Goal: Task Accomplishment & Management: Use online tool/utility

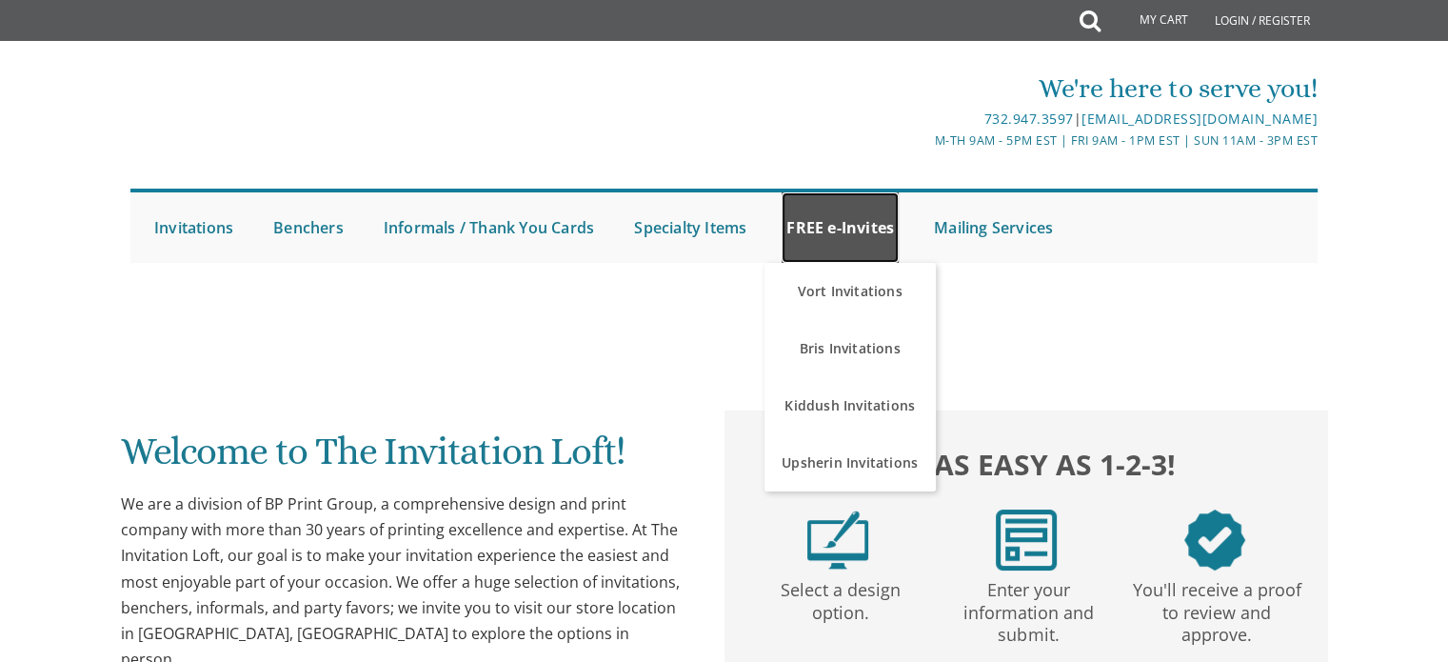
click at [838, 235] on link "FREE e-Invites" at bounding box center [840, 227] width 117 height 70
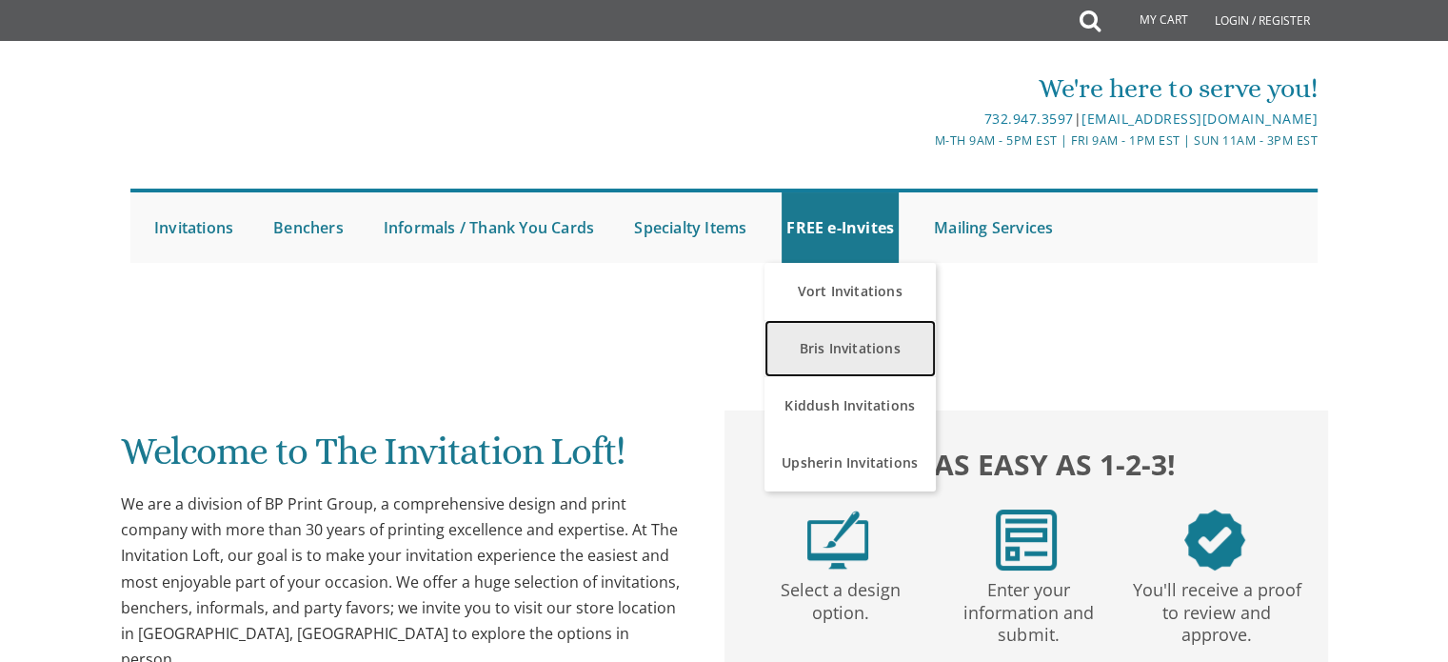
click at [818, 346] on link "Bris Invitations" at bounding box center [850, 348] width 171 height 57
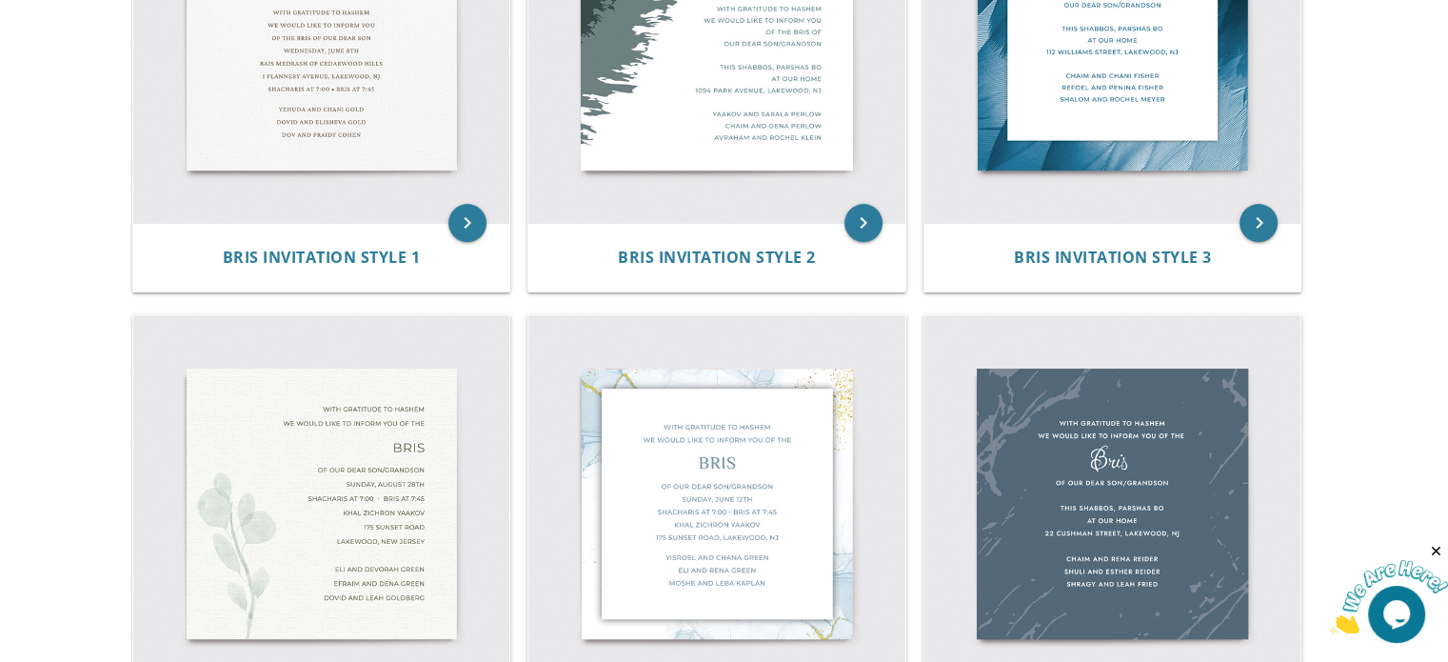
scroll to position [570, 0]
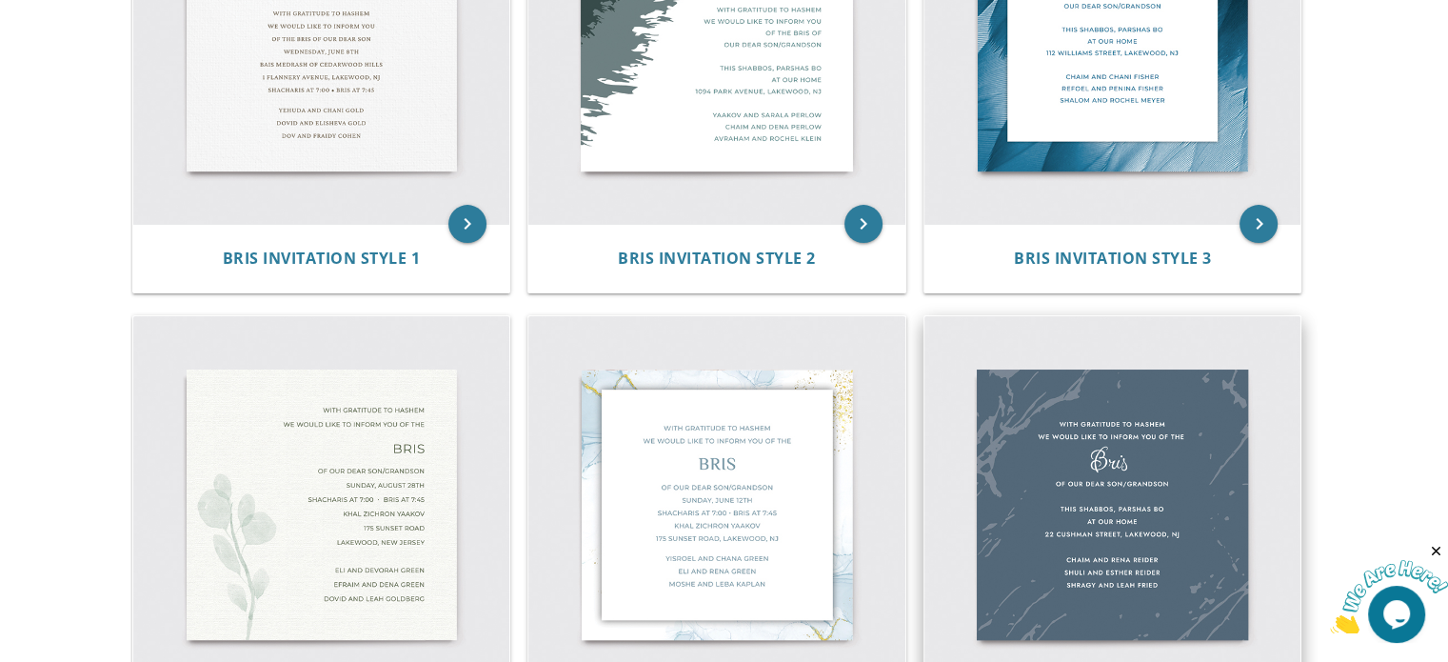
click at [1084, 479] on img at bounding box center [1113, 504] width 377 height 377
click at [1027, 468] on img at bounding box center [1113, 504] width 377 height 377
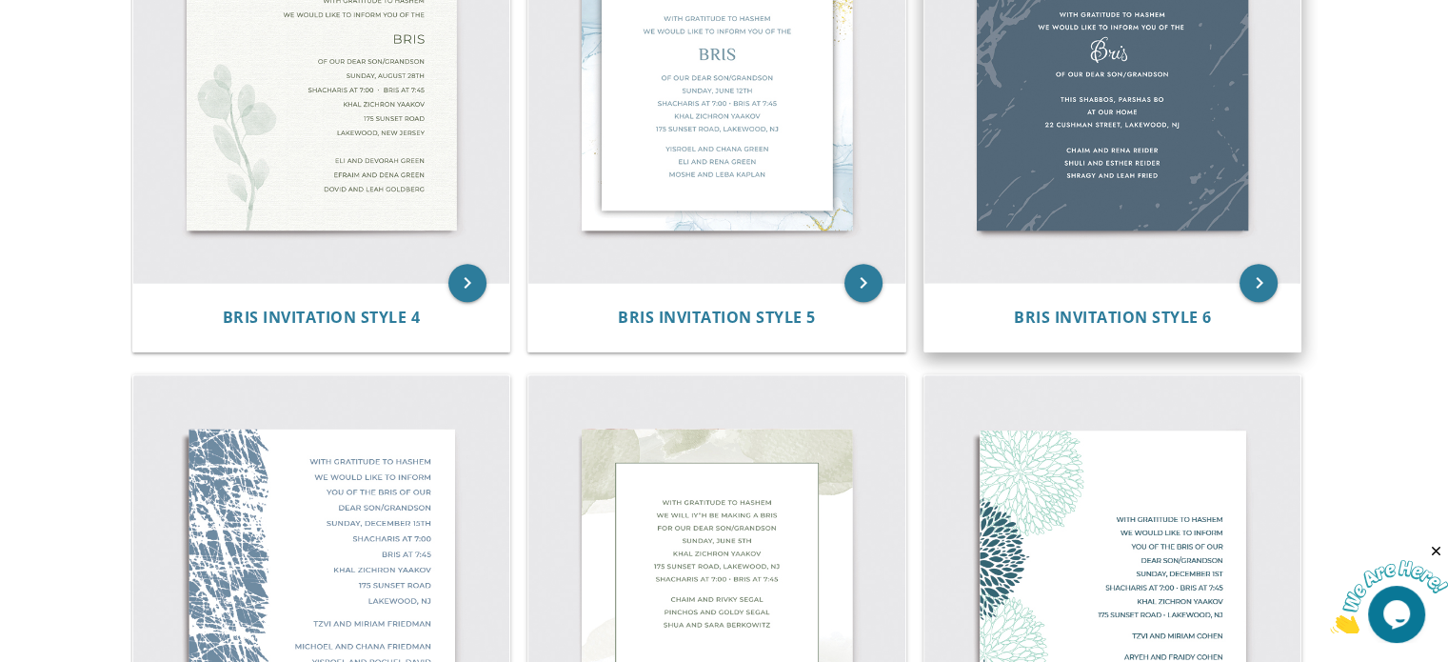
scroll to position [979, 0]
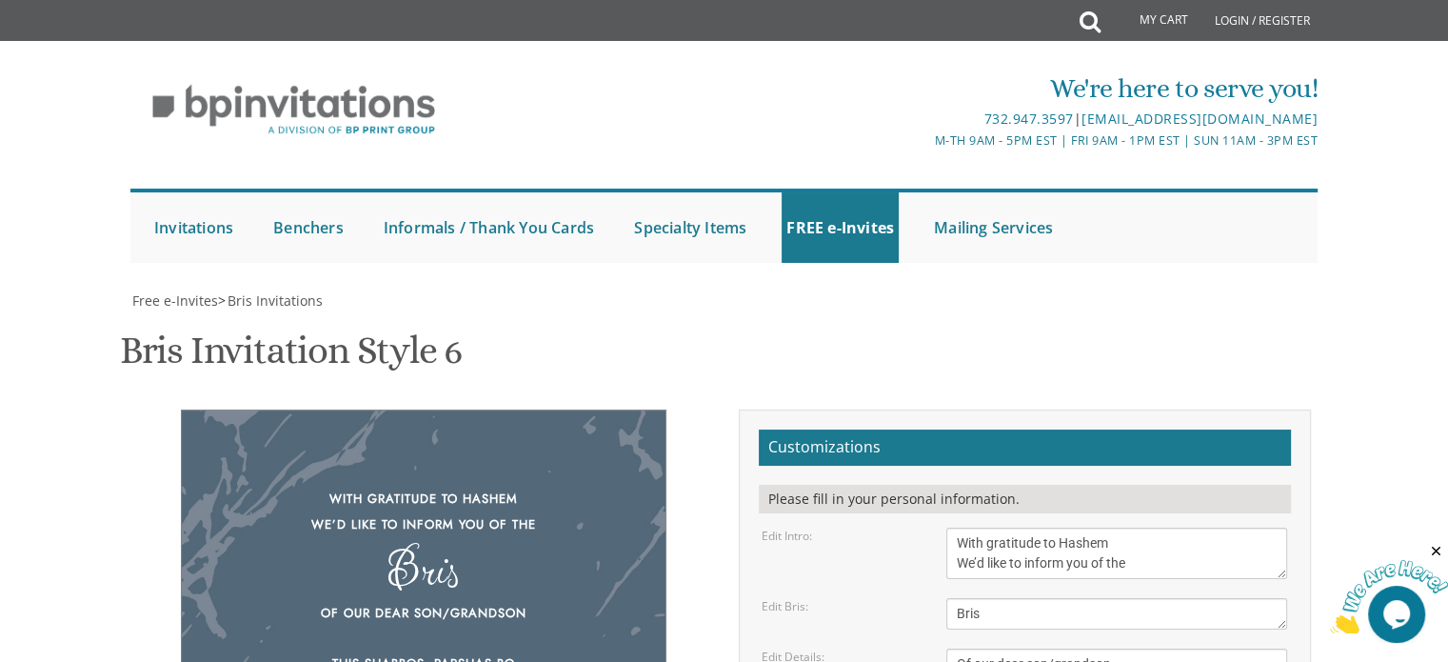
scroll to position [326, 0]
drag, startPoint x: 1112, startPoint y: 374, endPoint x: 958, endPoint y: 377, distance: 154.3
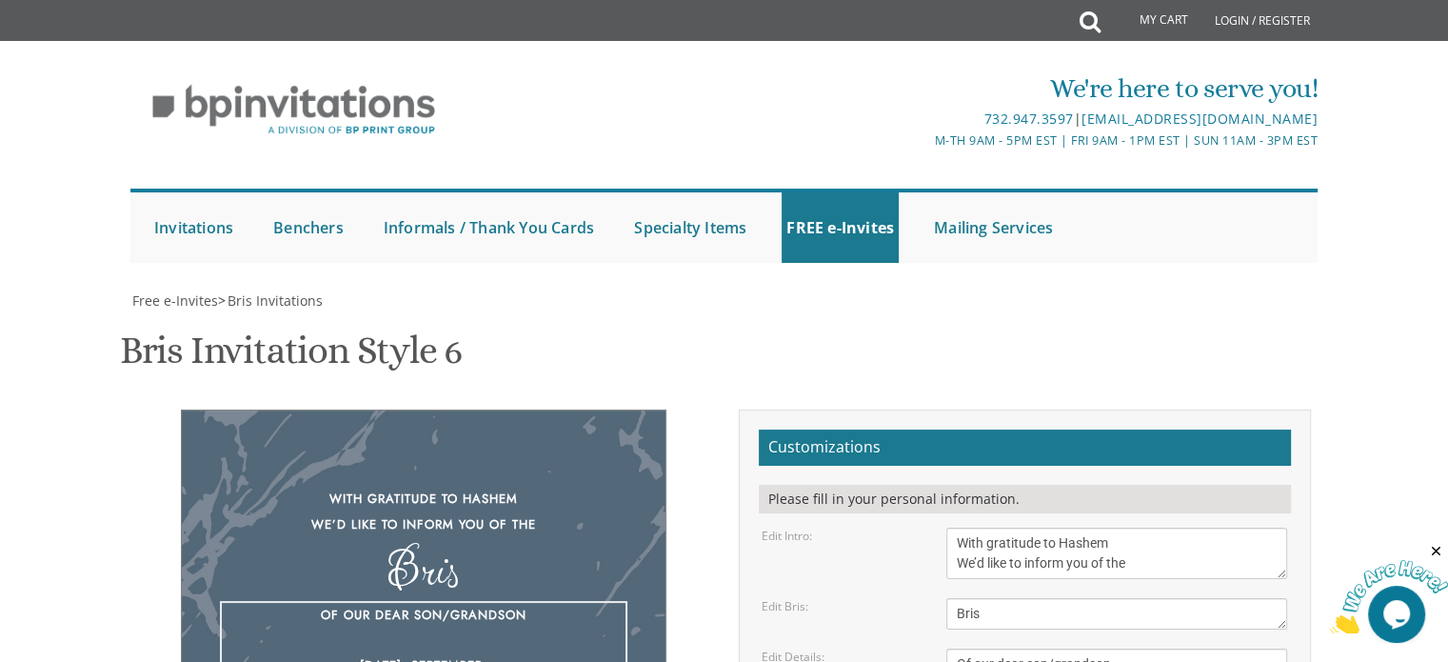
type textarea "Of our dear son/grandson [DATE] at our home [STREET_ADDRESS][PERSON_NAME]"
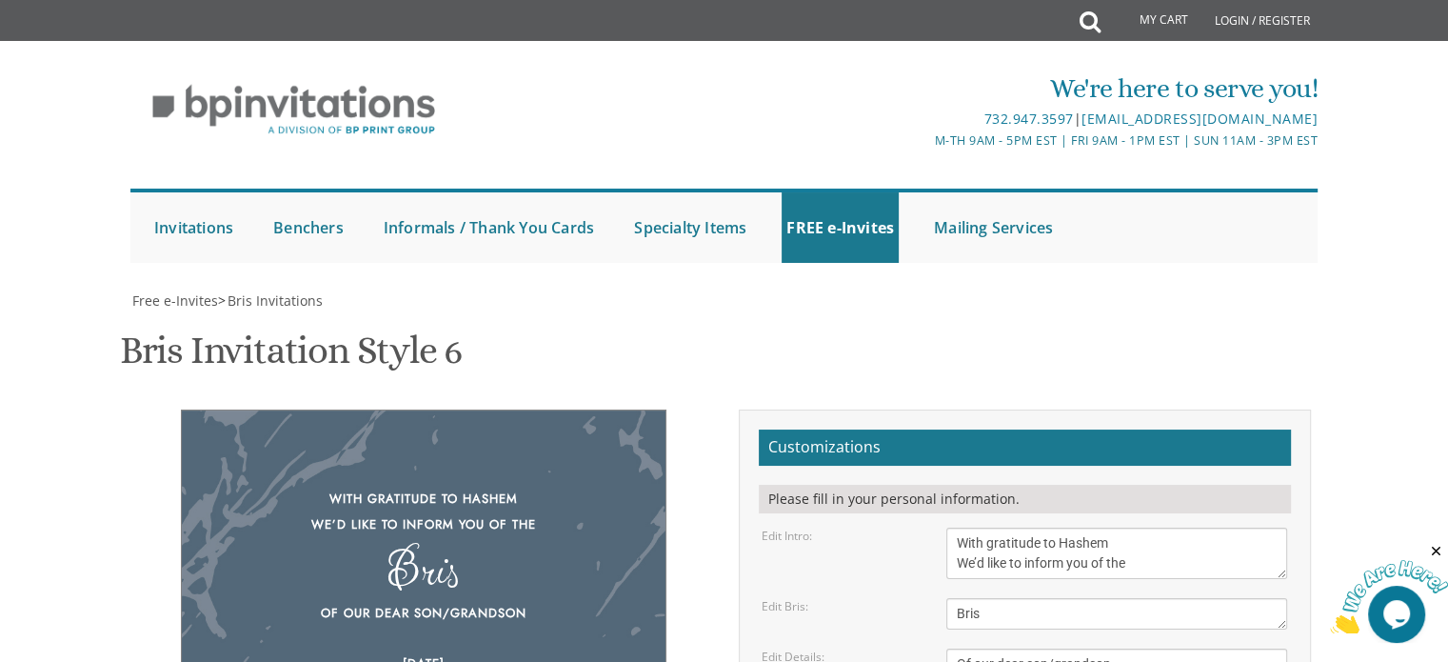
drag, startPoint x: 995, startPoint y: 386, endPoint x: 861, endPoint y: 380, distance: 134.4
drag, startPoint x: 1069, startPoint y: 407, endPoint x: 937, endPoint y: 399, distance: 132.6
drag, startPoint x: 997, startPoint y: 422, endPoint x: 941, endPoint y: 422, distance: 56.2
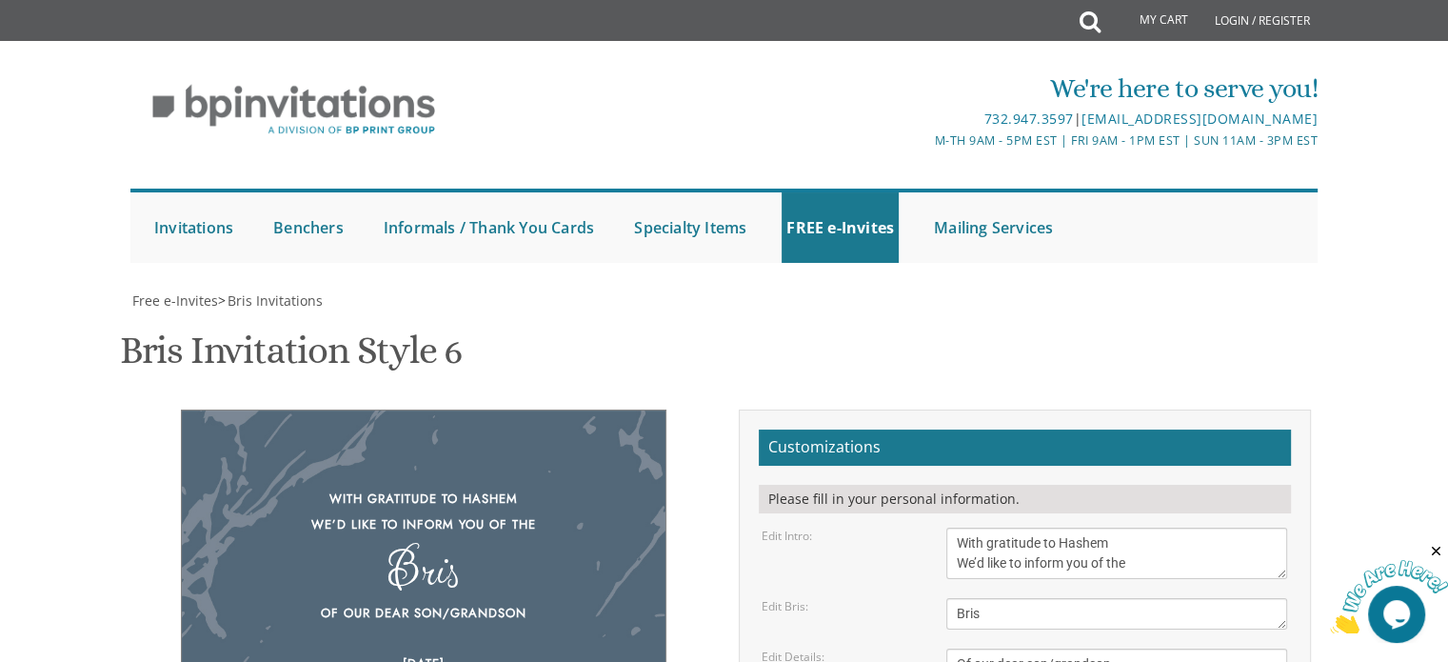
type textarea "[PERSON_NAME] and [PERSON_NAME] [PERSON_NAME] and [PERSON_NAME] [PERSON_NAME] a…"
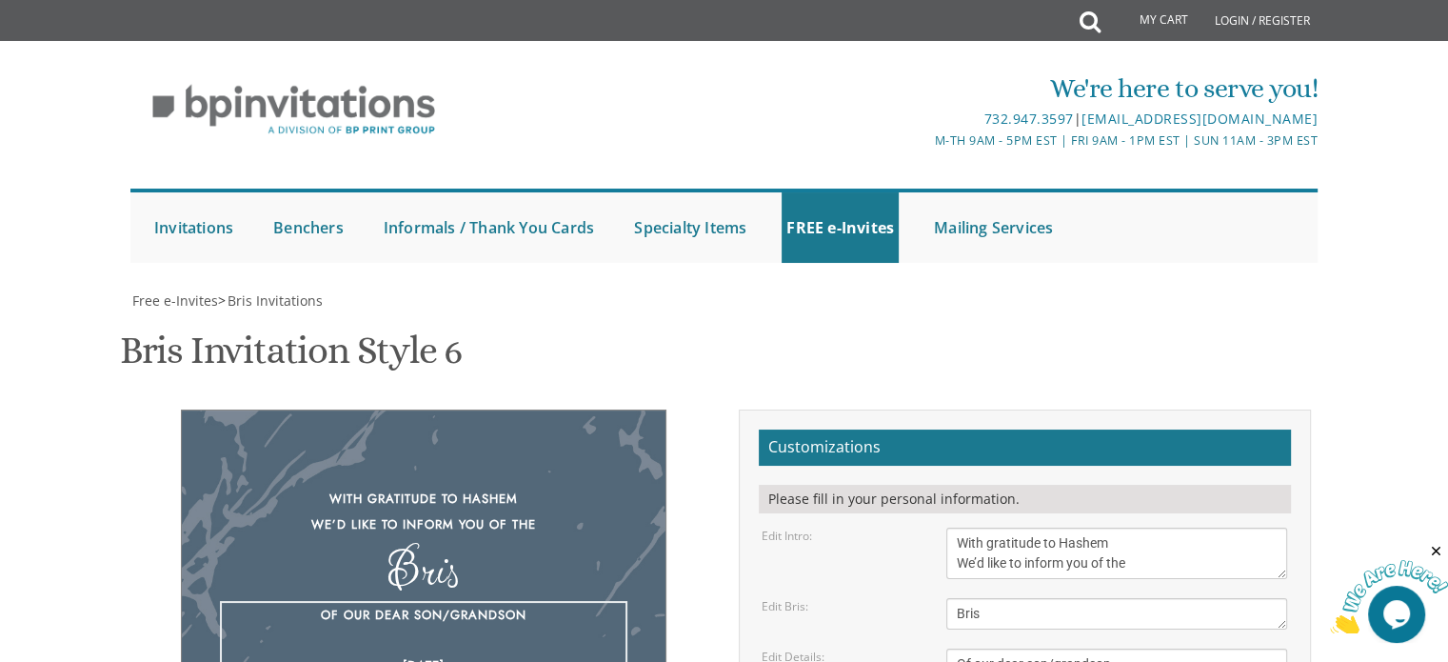
drag, startPoint x: 1039, startPoint y: 263, endPoint x: 973, endPoint y: 266, distance: 65.8
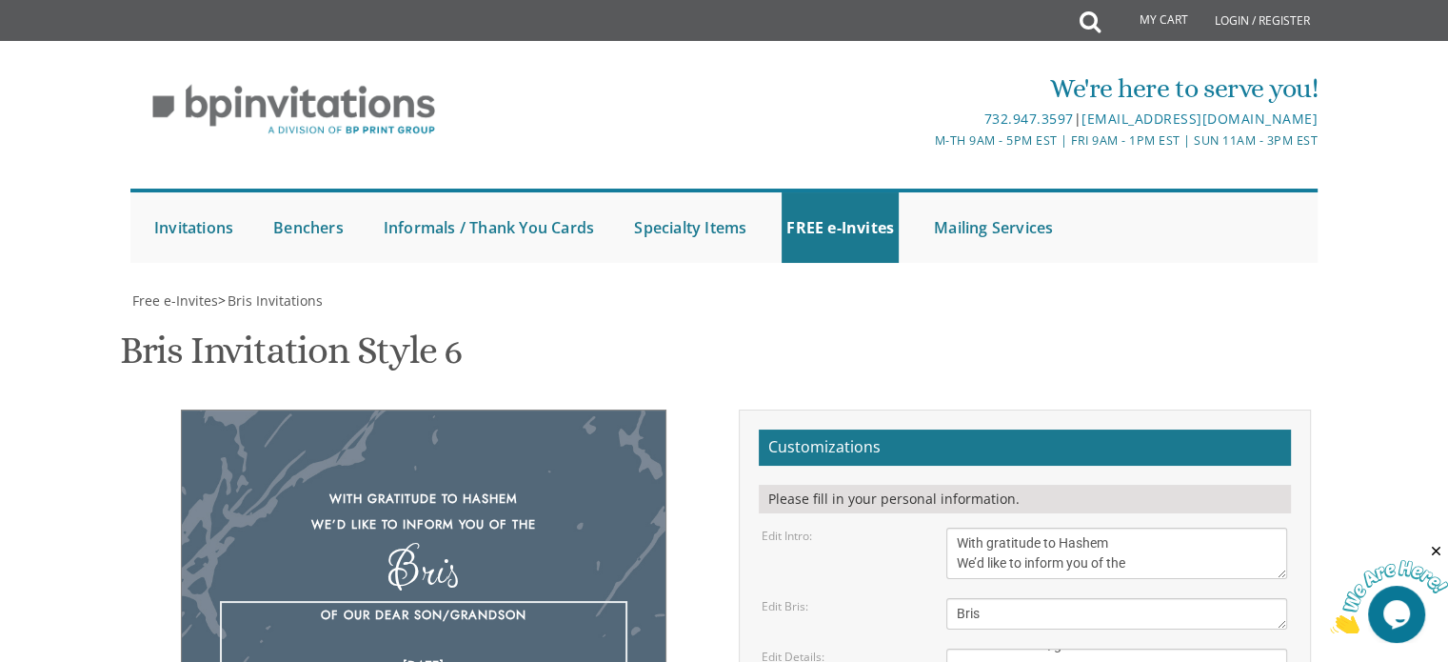
type textarea "Of our dear son/grandson [DATE] at [STREET_ADDRESS][PERSON_NAME] [GEOGRAPHIC_DA…"
type textarea "[PERSON_NAME] and [PERSON_NAME] [PERSON_NAME] and [PERSON_NAME] [PERSON_NAME] a…"
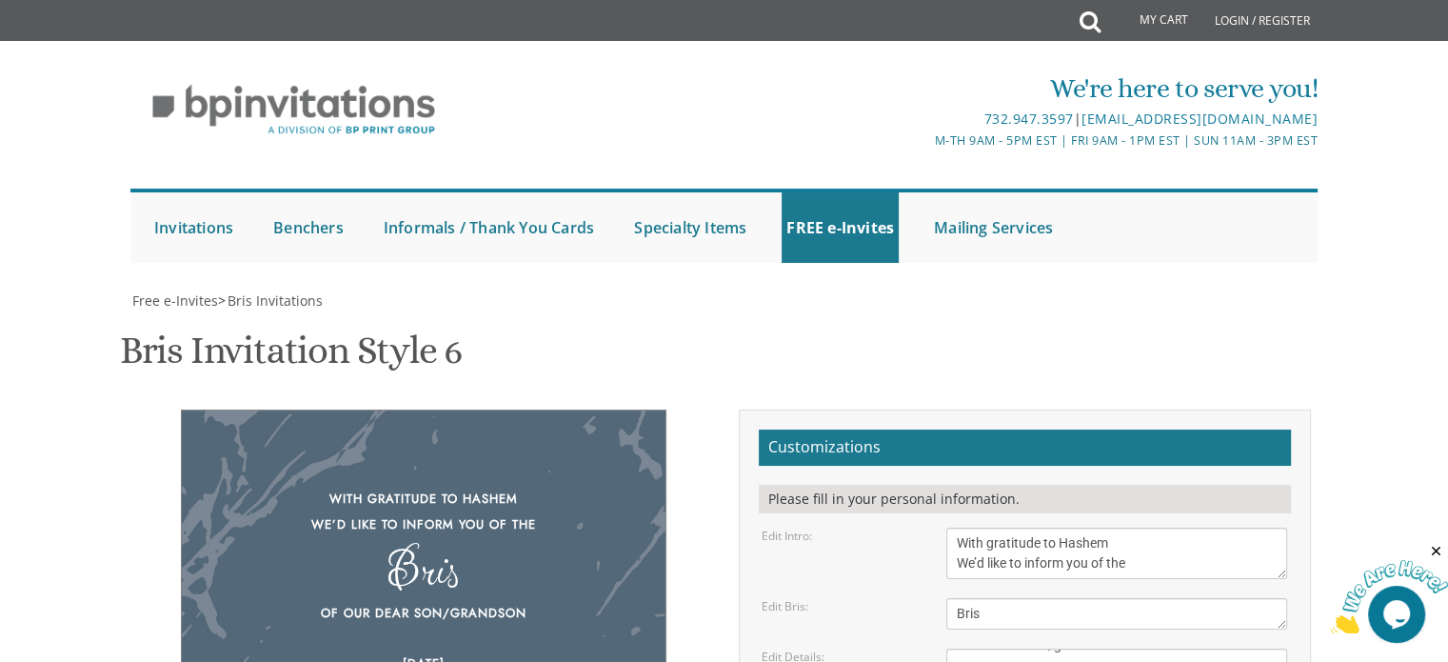
click at [987, 528] on textarea "With gratitude to Hashem We’d like to inform you of the" at bounding box center [1117, 553] width 341 height 51
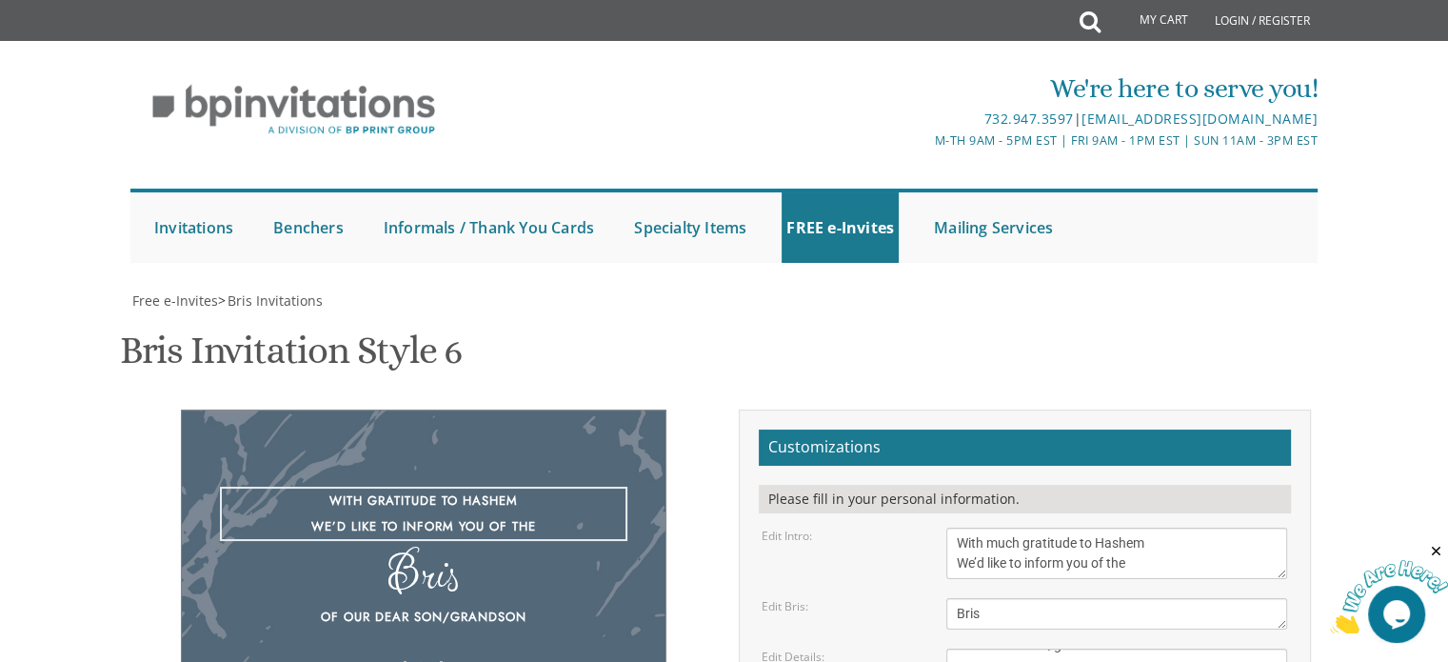
type textarea "With much gratitude to Hashem We’d like to inform you of the"
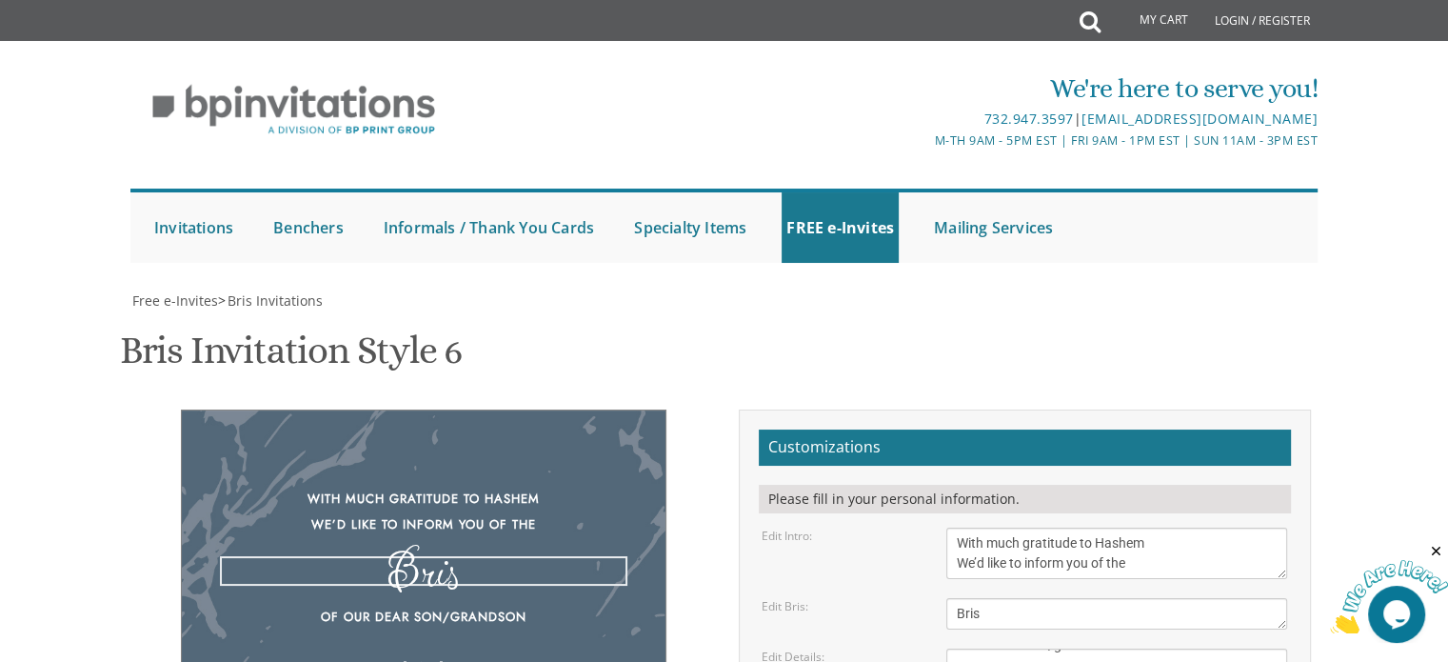
click at [1105, 598] on textarea "Bris" at bounding box center [1117, 613] width 341 height 31
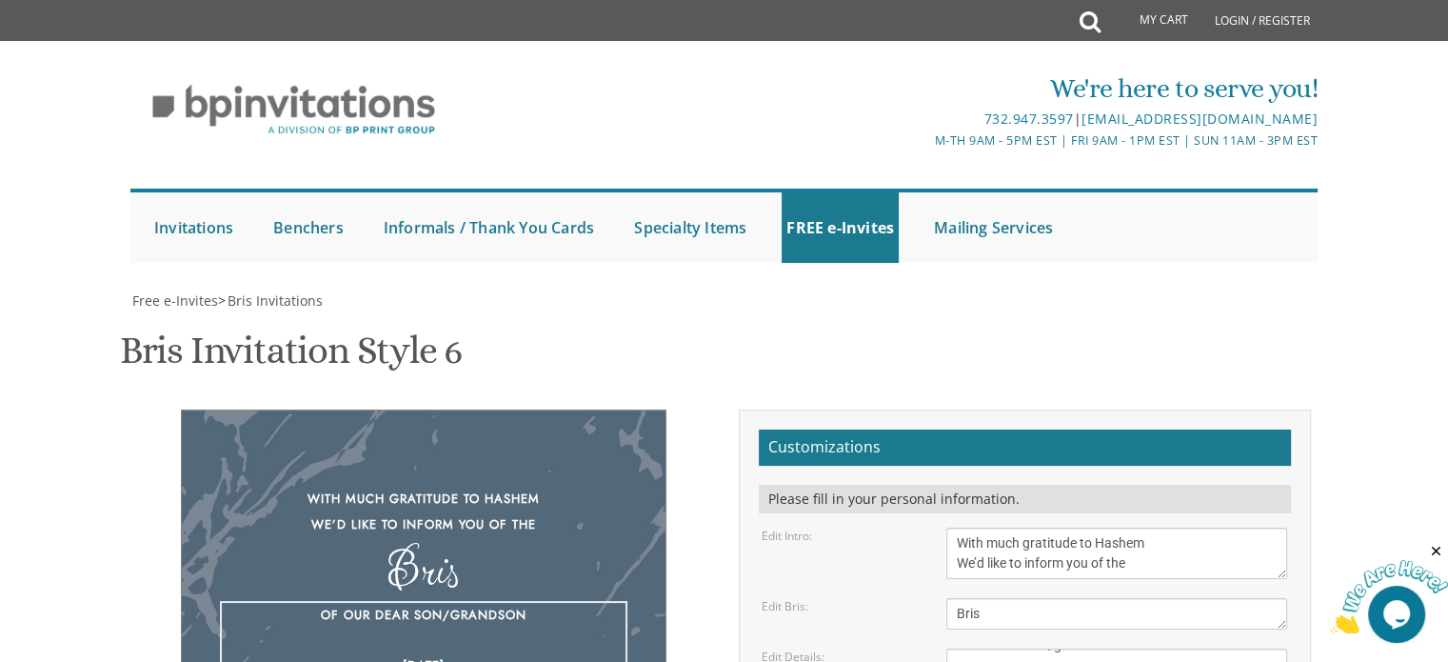
drag, startPoint x: 1067, startPoint y: 362, endPoint x: 987, endPoint y: 364, distance: 80.0
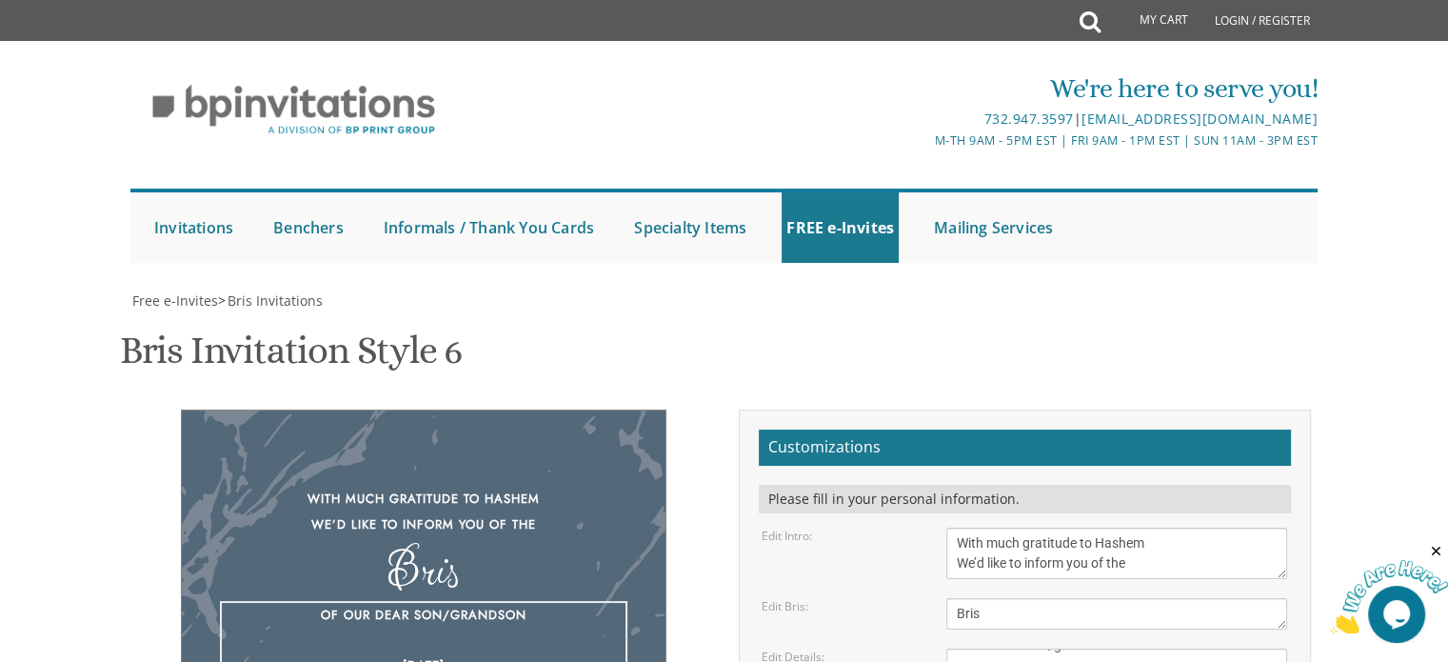
type textarea "Of our dear son/grandson [DATE] at Khal [STREET_ADDRESS] [GEOGRAPHIC_DATA] 7:30…"
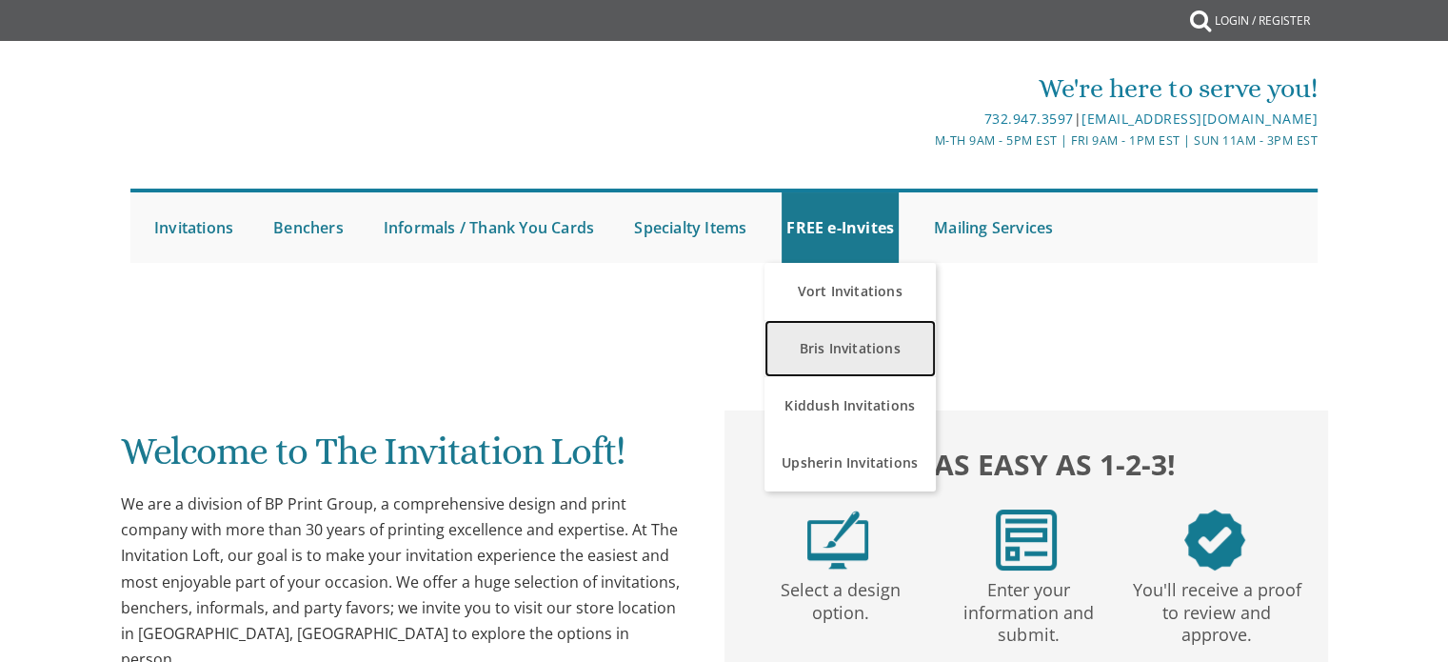
click at [844, 363] on link "Bris Invitations" at bounding box center [850, 348] width 171 height 57
